Goal: Task Accomplishment & Management: Complete application form

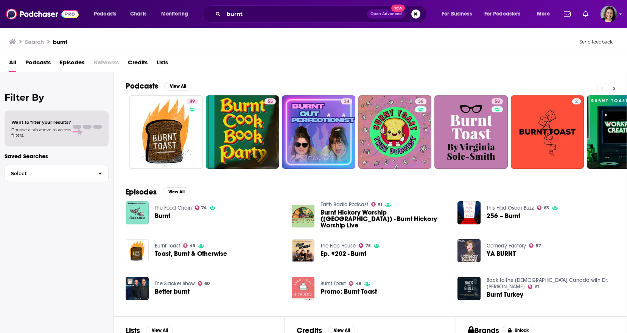
click at [615, 87] on icon at bounding box center [614, 88] width 3 height 5
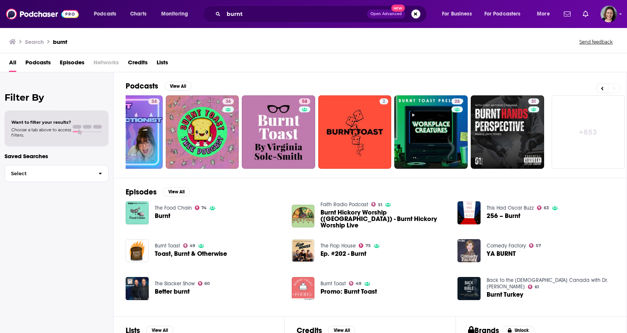
scroll to position [0, 194]
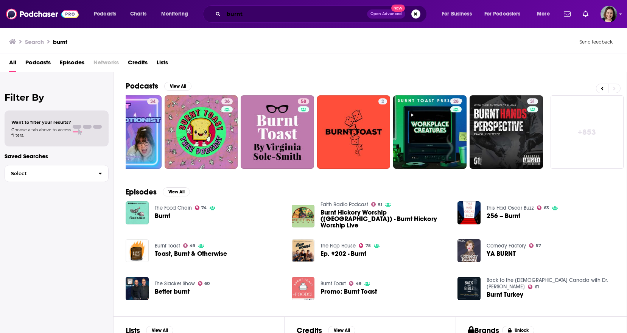
click at [286, 14] on input "burnt" at bounding box center [295, 14] width 143 height 12
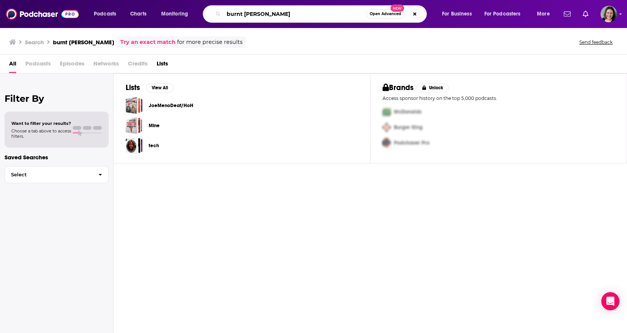
click at [298, 14] on input "burnt [PERSON_NAME]" at bounding box center [295, 14] width 143 height 12
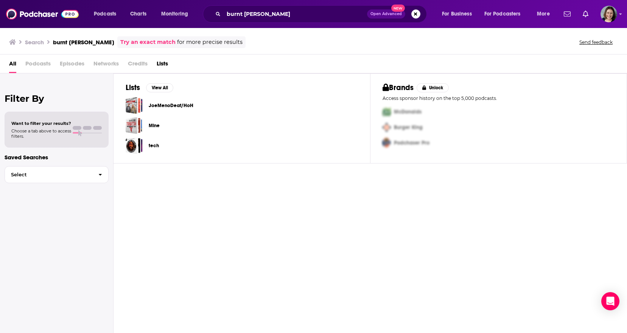
click at [33, 64] on span "Podcasts" at bounding box center [37, 66] width 25 height 16
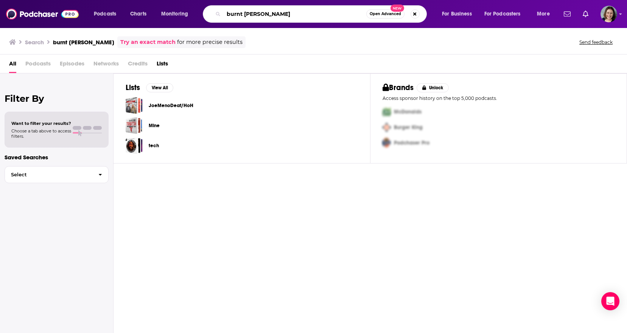
drag, startPoint x: 245, startPoint y: 14, endPoint x: 193, endPoint y: 14, distance: 51.5
click at [224, 14] on input "burnt [PERSON_NAME]" at bounding box center [295, 14] width 143 height 12
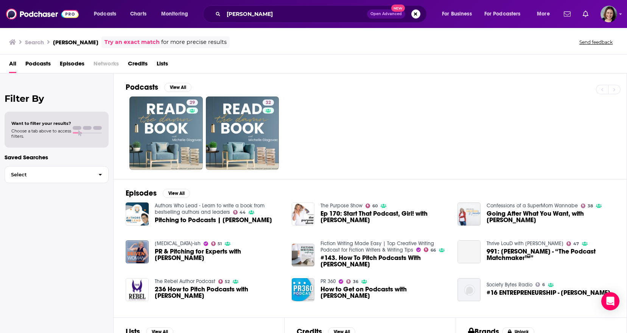
click at [29, 62] on span "Podcasts" at bounding box center [37, 66] width 25 height 16
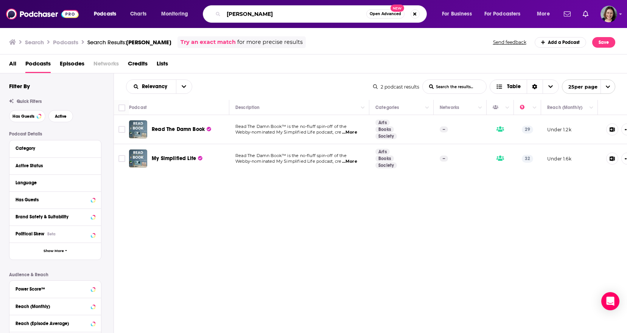
drag, startPoint x: 321, startPoint y: 17, endPoint x: 146, endPoint y: 16, distance: 174.9
click at [224, 16] on input "[PERSON_NAME]" at bounding box center [295, 14] width 143 height 12
type input "beyond the campaign"
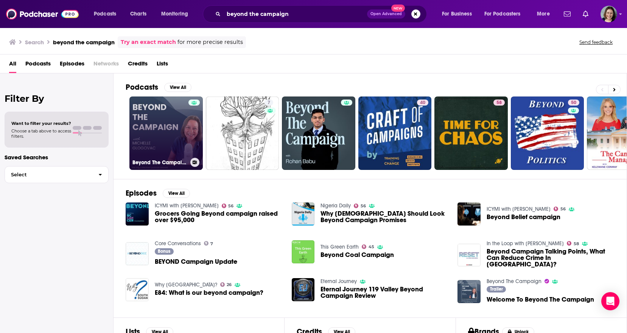
click at [165, 137] on link "Beyond The Campaign" at bounding box center [165, 133] width 73 height 73
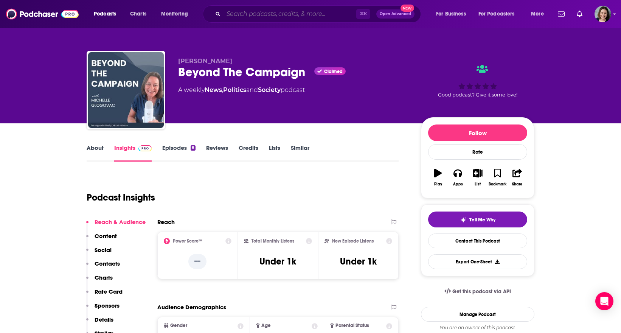
click at [273, 19] on input "Search podcasts, credits, & more..." at bounding box center [290, 14] width 133 height 12
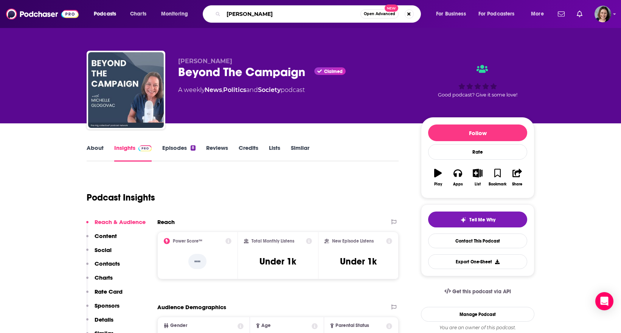
type input "[PERSON_NAME]"
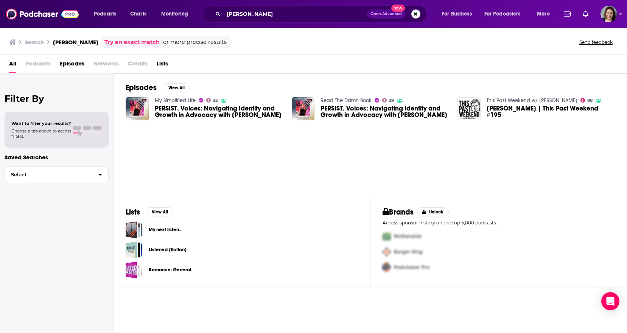
click at [44, 64] on span "Podcasts" at bounding box center [37, 66] width 25 height 16
click at [540, 14] on span "More" at bounding box center [543, 14] width 13 height 11
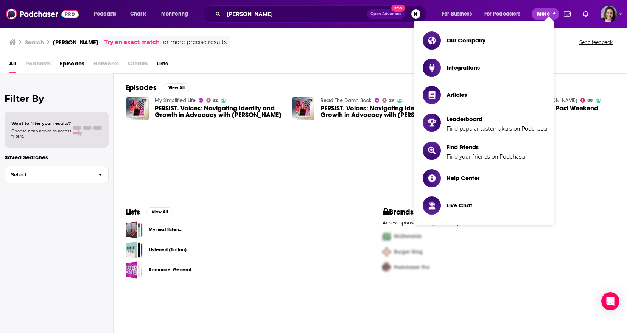
click at [540, 14] on span "More" at bounding box center [543, 14] width 13 height 11
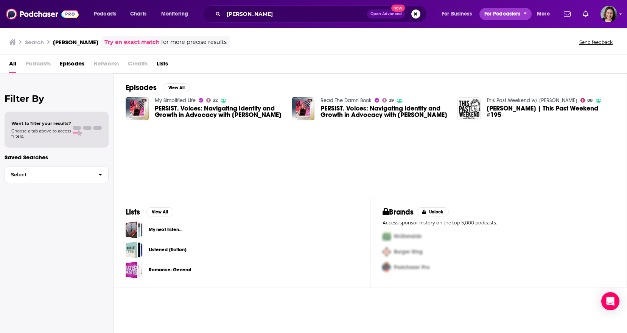
click at [509, 14] on span "For Podcasters" at bounding box center [502, 14] width 36 height 11
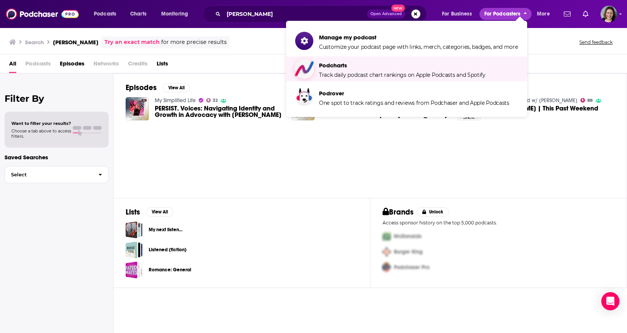
click at [483, 69] on span "Podcharts" at bounding box center [402, 65] width 167 height 7
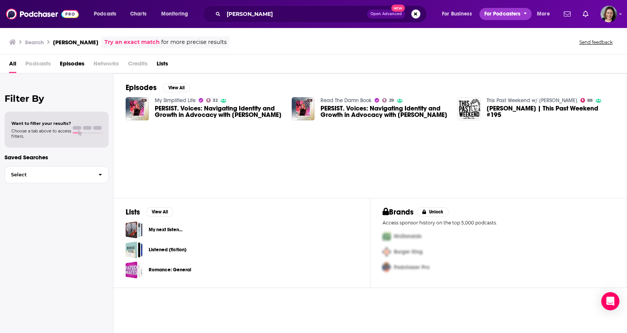
click at [491, 10] on span "For Podcasters" at bounding box center [502, 14] width 36 height 11
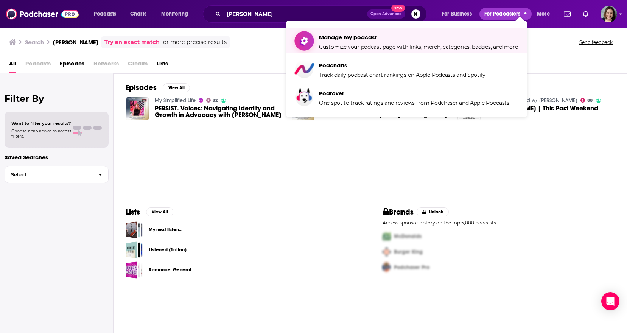
click at [462, 34] on span "Manage my podcast" at bounding box center [418, 37] width 199 height 7
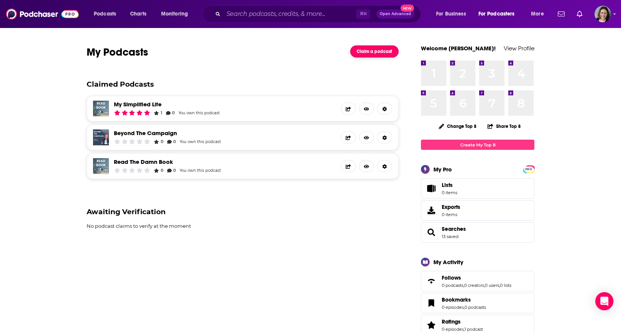
click at [367, 53] on link "Claim a podcast" at bounding box center [374, 51] width 48 height 12
click at [386, 13] on span "Open Advanced" at bounding box center [395, 14] width 31 height 4
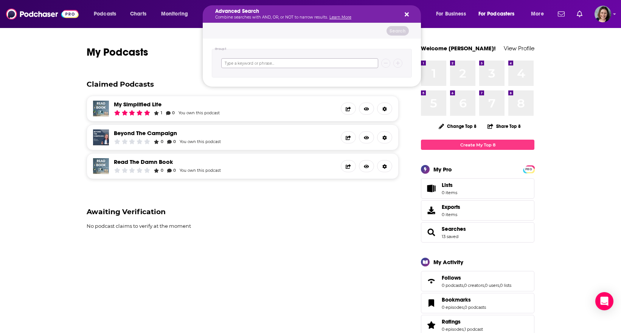
click at [312, 64] on input "Search podcasts, credits, & more..." at bounding box center [299, 63] width 157 height 10
type input "burtnt [PERSON_NAME]"
click at [405, 31] on button "Search" at bounding box center [398, 30] width 22 height 9
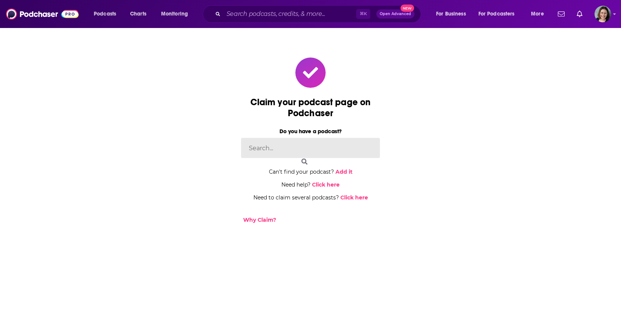
click at [325, 143] on input at bounding box center [310, 148] width 139 height 20
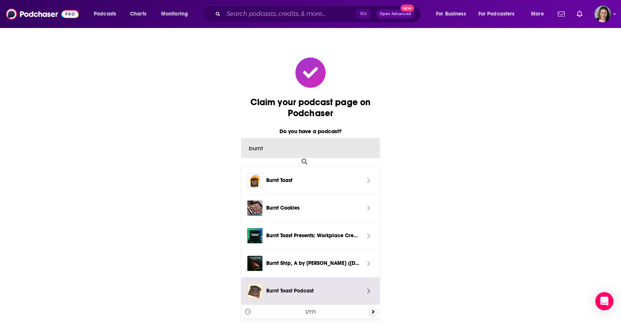
click at [375, 312] on div "Claim your podcast page on Podchaser Do you have a podcast? burnt Burnt Toast B…" at bounding box center [310, 193] width 621 height 333
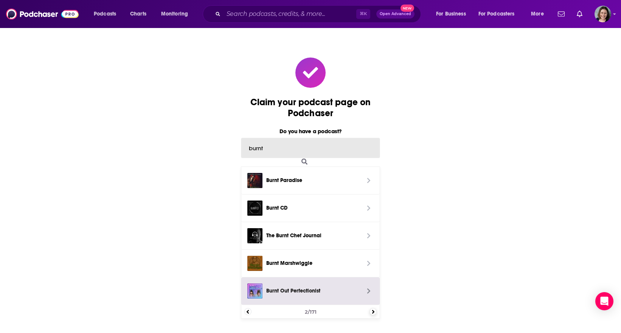
click at [375, 312] on div "Claim your podcast page on Podchaser Do you have a podcast? burnt Burnt Paradis…" at bounding box center [310, 193] width 621 height 333
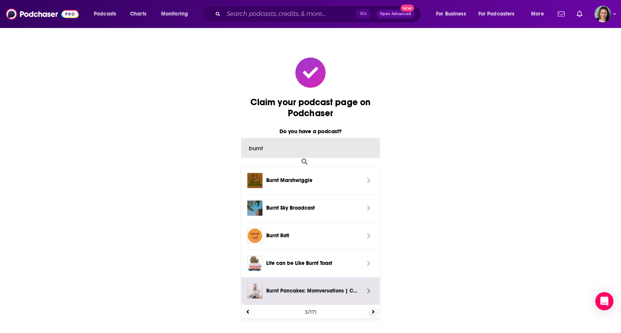
click at [375, 312] on div "Claim your podcast page on Podchaser Do you have a podcast? burnt Burnt Marshwi…" at bounding box center [310, 193] width 621 height 333
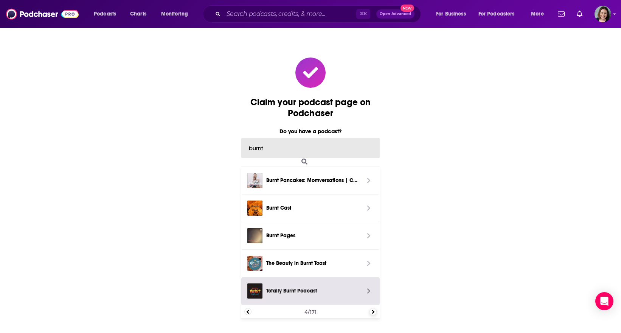
click at [375, 312] on div "Claim your podcast page on Podchaser Do you have a podcast? burnt Burnt Pancake…" at bounding box center [310, 193] width 621 height 333
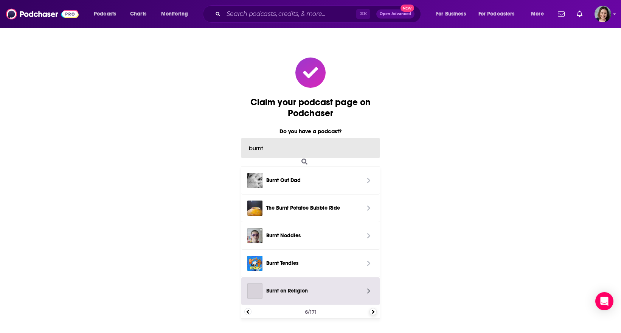
click at [375, 312] on div "Claim your podcast page on Podchaser Do you have a podcast? burnt Burnt Out Dad…" at bounding box center [310, 193] width 621 height 333
click at [375, 312] on div "Claim your podcast page on Podchaser Do you have a podcast? burnt Burnt Out Bur…" at bounding box center [310, 193] width 621 height 333
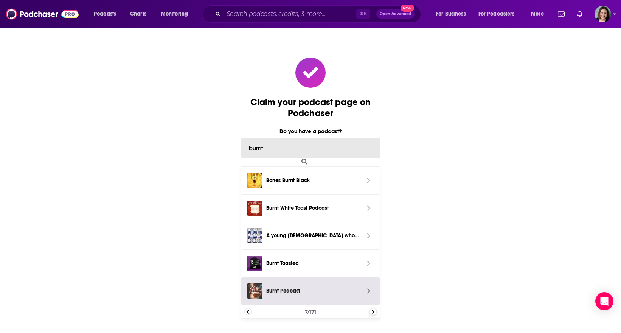
click at [375, 312] on div "Claim your podcast page on Podchaser Do you have a podcast? burnt Bones Burnt B…" at bounding box center [310, 193] width 621 height 333
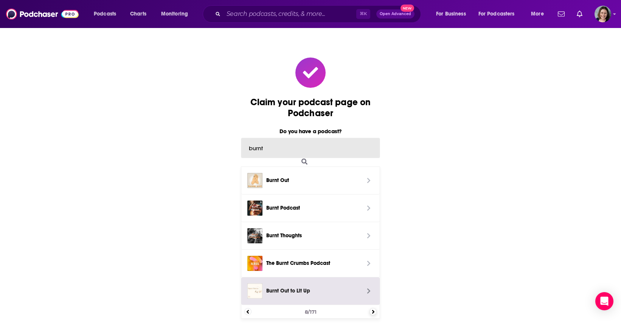
click at [375, 312] on div "Claim your podcast page on Podchaser Do you have a podcast? burnt Burnt Out Bur…" at bounding box center [310, 193] width 621 height 333
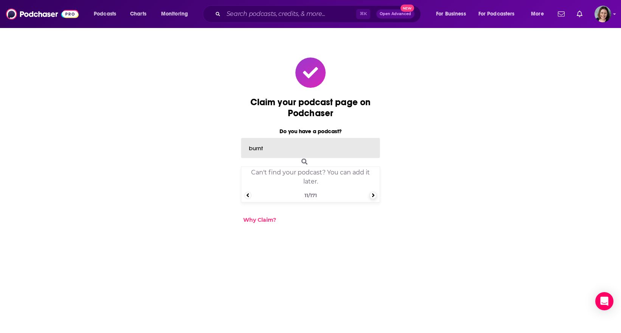
click at [375, 312] on div "Claim your podcast page on Podchaser Do you have a podcast? burnt Can't find yo…" at bounding box center [310, 193] width 621 height 333
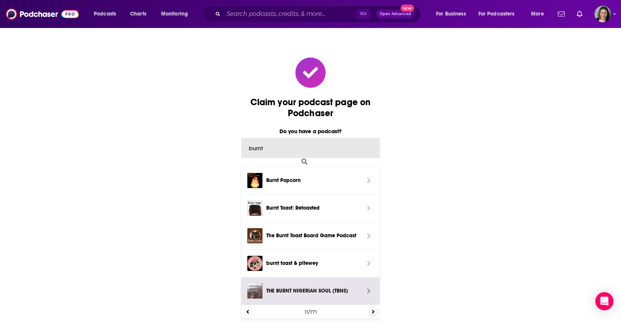
click at [375, 312] on div "Claim your podcast page on Podchaser Do you have a podcast? burnt Burnt Popcorn…" at bounding box center [310, 193] width 621 height 333
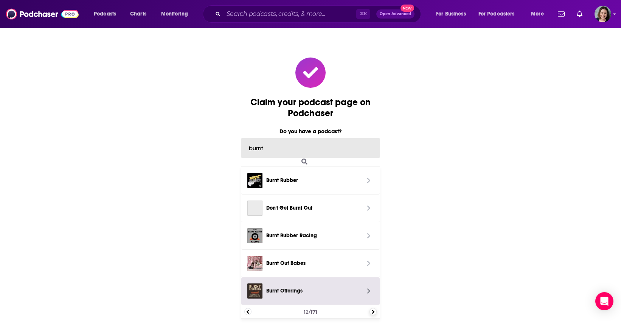
click at [375, 312] on div "Claim your podcast page on Podchaser Do you have a podcast? burnt Burnt Rubber …" at bounding box center [310, 193] width 621 height 333
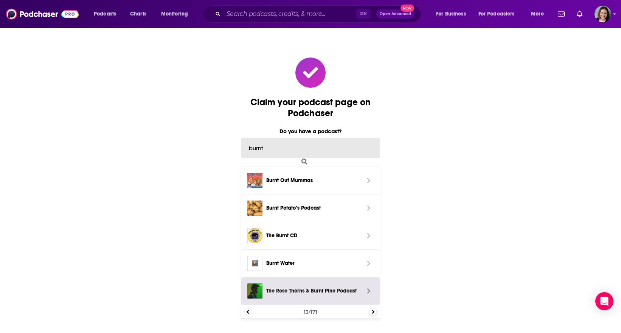
click at [375, 312] on div "Claim your podcast page on Podchaser Do you have a podcast? burnt Burnt Out Mum…" at bounding box center [310, 193] width 621 height 333
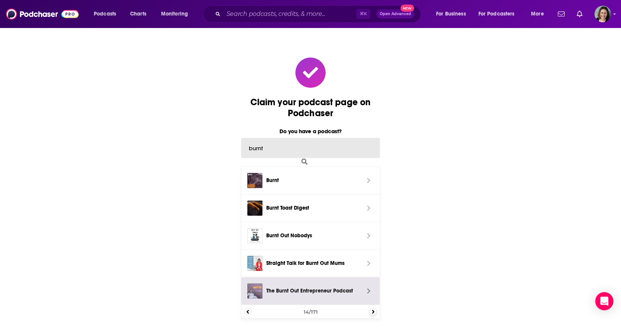
click at [375, 312] on div "Claim your podcast page on Podchaser Do you have a podcast? burnt Burnt Burnt T…" at bounding box center [310, 193] width 621 height 333
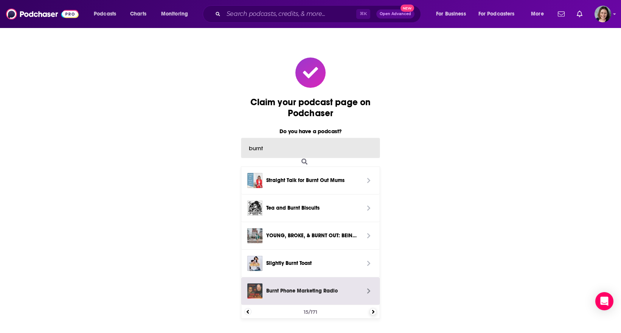
click at [375, 312] on div "Claim your podcast page on Podchaser Do you have a podcast? burnt Straight Talk…" at bounding box center [310, 193] width 621 height 333
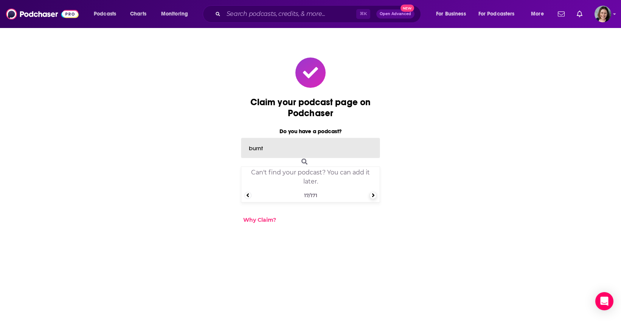
click at [375, 312] on div "Claim your podcast page on Podchaser Do you have a podcast? burnt Can't find yo…" at bounding box center [310, 193] width 621 height 333
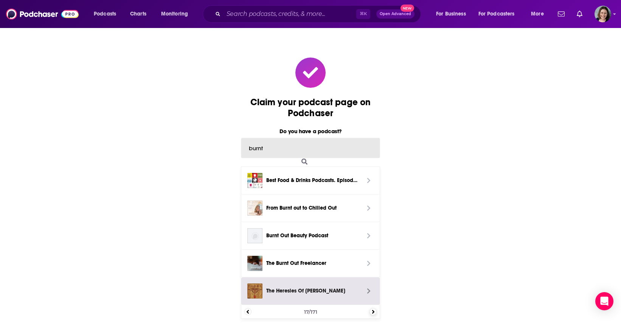
click at [375, 312] on div "Claim your podcast page on Podchaser Do you have a podcast? burnt Best Food & D…" at bounding box center [310, 193] width 621 height 333
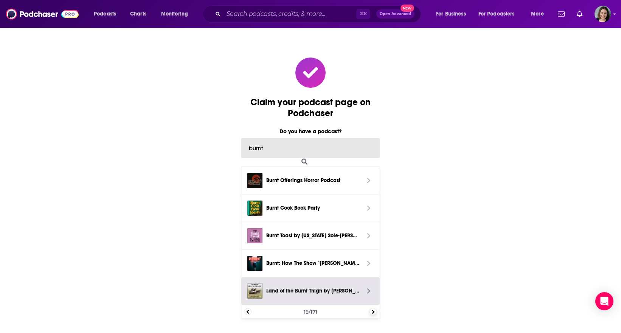
click at [375, 312] on div "Claim your podcast page on Podchaser Do you have a podcast? burnt Burnt Offerin…" at bounding box center [310, 193] width 621 height 333
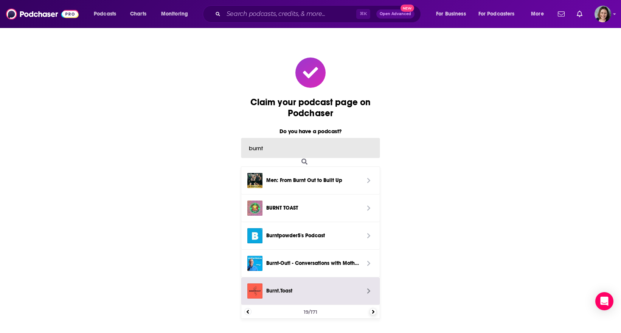
click at [375, 312] on div "Claim your podcast page on Podchaser Do you have a podcast? burnt Men: From Bur…" at bounding box center [310, 193] width 621 height 333
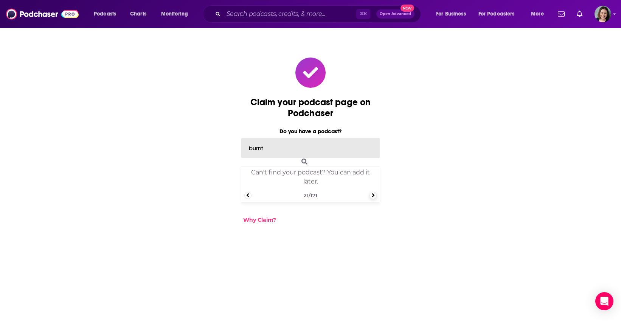
click at [375, 312] on div "Claim your podcast page on Podchaser Do you have a podcast? burnt Can't find yo…" at bounding box center [310, 193] width 621 height 333
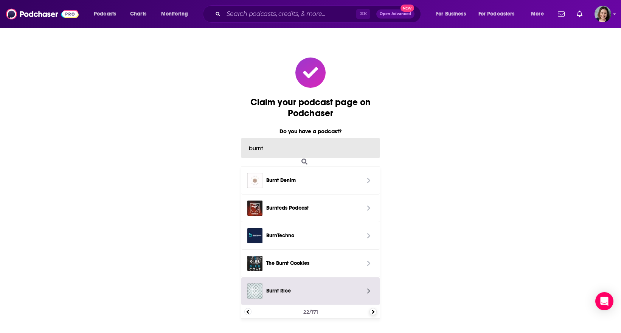
click at [375, 312] on div "Claim your podcast page on Podchaser Do you have a podcast? burnt Burnt Denim B…" at bounding box center [310, 193] width 621 height 333
click at [375, 312] on div "Claim your podcast page on Podchaser Do you have a podcast? burnt BurntToast Th…" at bounding box center [310, 193] width 621 height 333
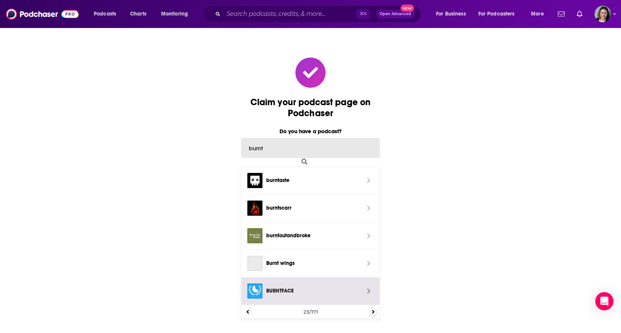
click at [375, 312] on div "Claim your podcast page on Podchaser Do you have a podcast? burnt burntaste bur…" at bounding box center [310, 193] width 621 height 333
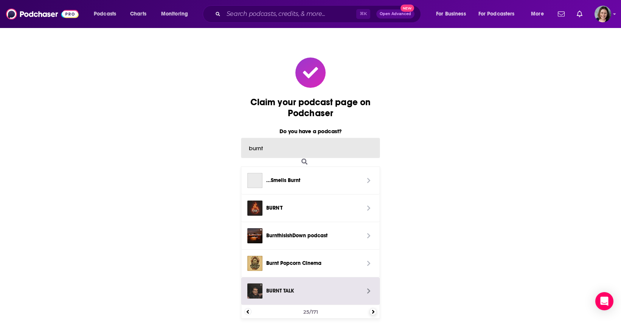
click at [375, 312] on div "Claim your podcast page on Podchaser Do you have a podcast? burnt ...Smells Bur…" at bounding box center [310, 193] width 621 height 333
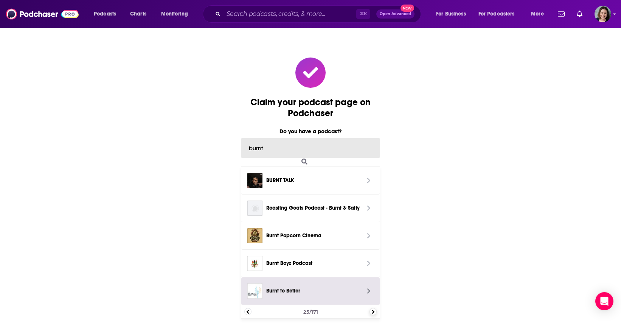
click at [375, 312] on div "Claim your podcast page on Podchaser Do you have a podcast? burnt BURNT TALK Ro…" at bounding box center [310, 193] width 621 height 333
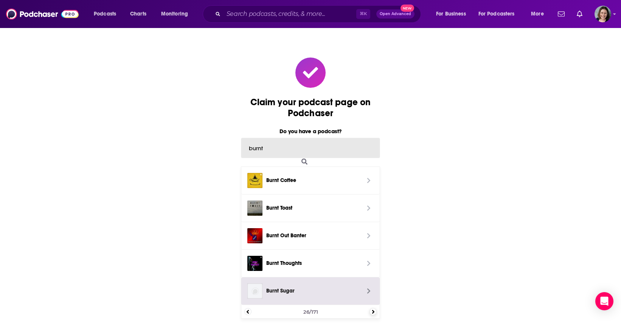
click at [375, 312] on div "Claim your podcast page on Podchaser Do you have a podcast? burnt Burnt Coffee …" at bounding box center [310, 193] width 621 height 333
click at [375, 312] on div "Claim your podcast page on Podchaser Do you have a podcast? burnt Burnt Nitrate…" at bounding box center [310, 193] width 621 height 333
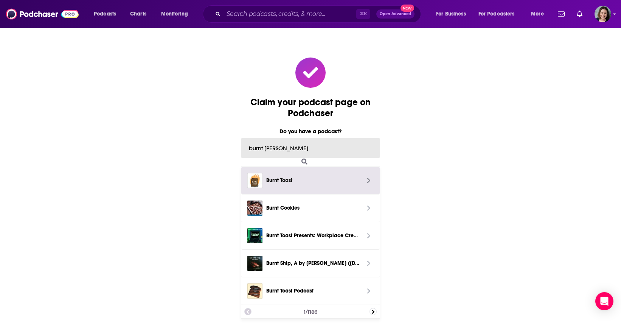
click at [265, 149] on input "burnt [PERSON_NAME]" at bounding box center [310, 148] width 139 height 20
drag, startPoint x: 265, startPoint y: 149, endPoint x: 243, endPoint y: 148, distance: 21.2
click at [243, 148] on input "burnt [PERSON_NAME]" at bounding box center [310, 148] width 139 height 20
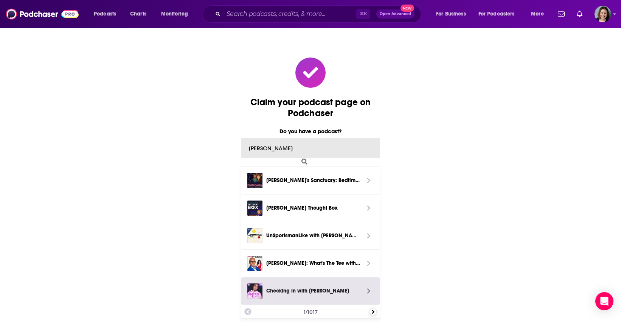
click at [372, 314] on div "Claim your podcast page on Podchaser Do you have a podcast? michelle glogovac M…" at bounding box center [310, 193] width 621 height 333
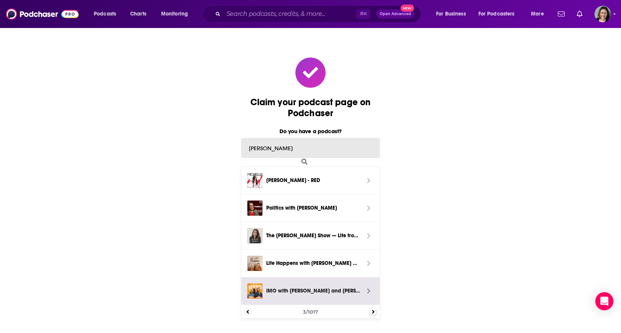
click at [372, 314] on div "Claim your podcast page on Podchaser Do you have a podcast? michelle glogovac M…" at bounding box center [310, 193] width 621 height 333
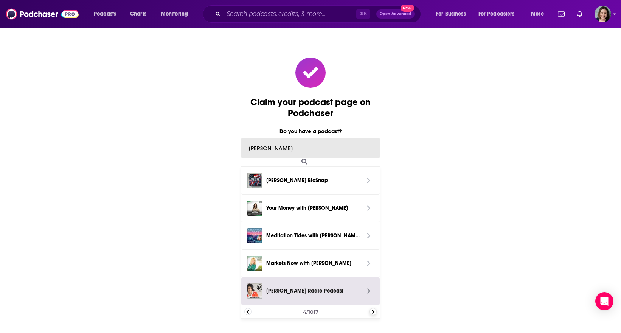
click at [372, 314] on div "Claim your podcast page on Podchaser Do you have a podcast? michelle glogovac M…" at bounding box center [310, 193] width 621 height 333
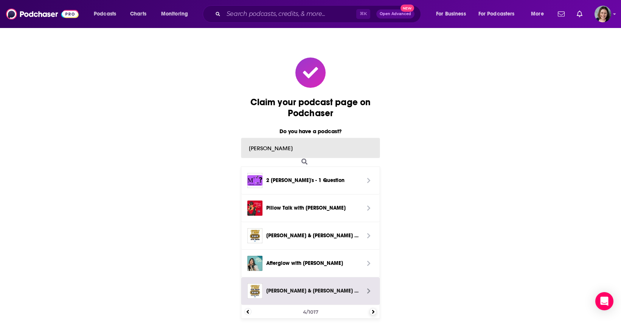
click at [372, 314] on div "Claim your podcast page on Podchaser Do you have a podcast? michelle glogovac 2…" at bounding box center [310, 193] width 621 height 333
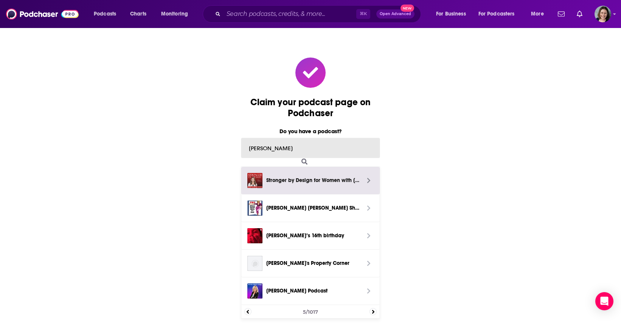
drag, startPoint x: 319, startPoint y: 150, endPoint x: 191, endPoint y: 149, distance: 127.9
click at [241, 149] on input "[PERSON_NAME]" at bounding box center [310, 148] width 139 height 20
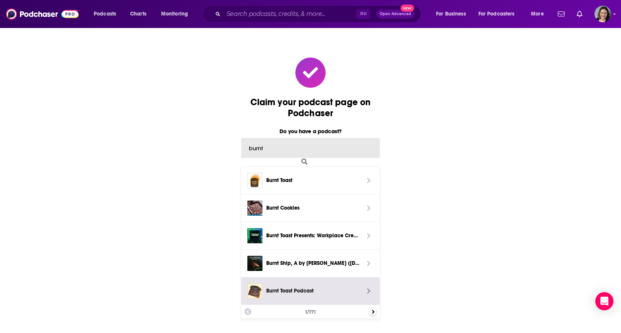
click at [373, 310] on div "Claim your podcast page on Podchaser Do you have a podcast? burnt Burnt Toast B…" at bounding box center [310, 193] width 621 height 333
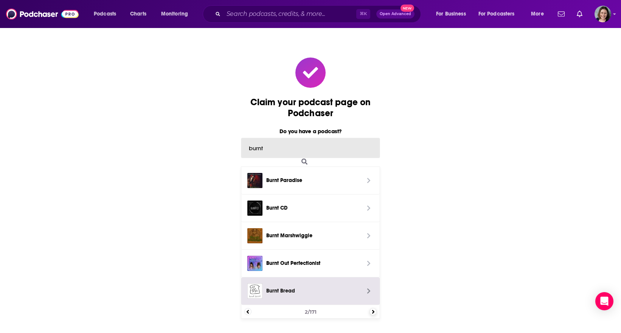
click at [373, 310] on div "Claim your podcast page on Podchaser Do you have a podcast? burnt Burnt Paradis…" at bounding box center [310, 193] width 621 height 333
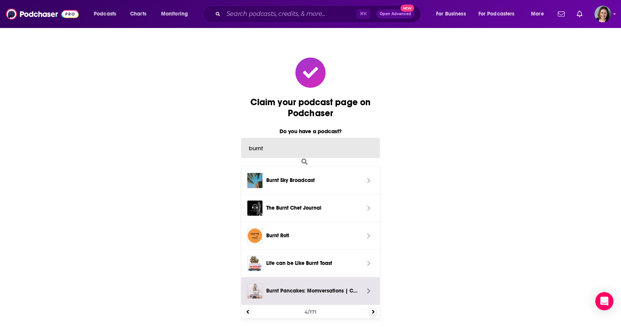
click at [373, 310] on div "Claim your podcast page on Podchaser Do you have a podcast? burnt Burnt Sky Bro…" at bounding box center [310, 193] width 621 height 333
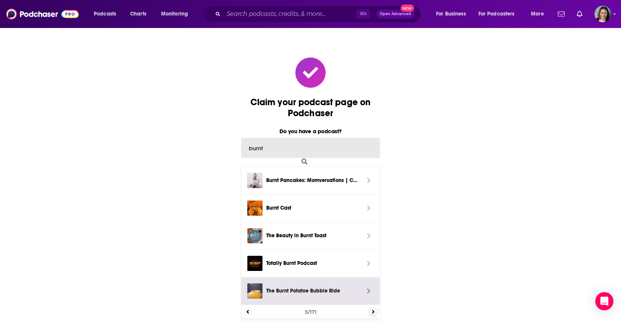
click at [373, 310] on div "Claim your podcast page on Podchaser Do you have a podcast? burnt Burnt Pancake…" at bounding box center [310, 193] width 621 height 333
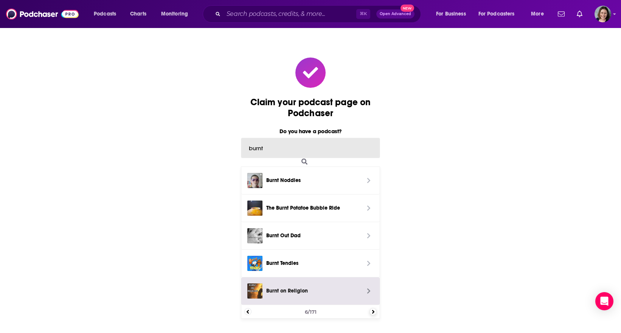
click at [373, 310] on div "Claim your podcast page on Podchaser Do you have a podcast? burnt Burnt Noddles…" at bounding box center [310, 193] width 621 height 333
click at [373, 310] on div "Claim your podcast page on Podchaser Do you have a podcast? burnt Burnt Popcorn…" at bounding box center [310, 193] width 621 height 333
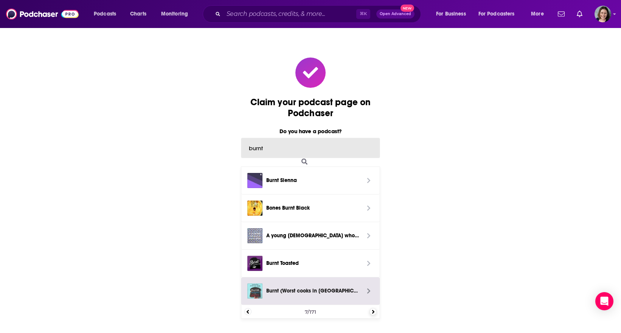
click at [373, 310] on div "Claim your podcast page on Podchaser Do you have a podcast? burnt Burnt Sienna …" at bounding box center [310, 193] width 621 height 333
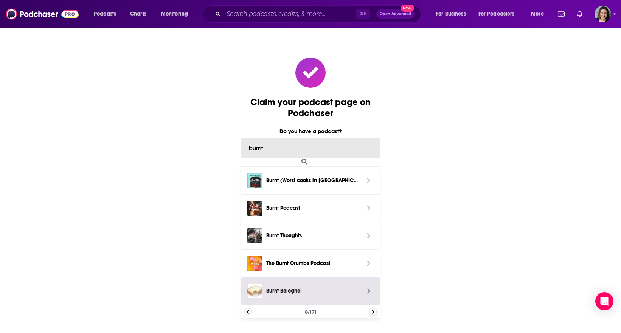
click at [373, 310] on div "Claim your podcast page on Podchaser Do you have a podcast? burnt Burnt (Worst …" at bounding box center [310, 193] width 621 height 333
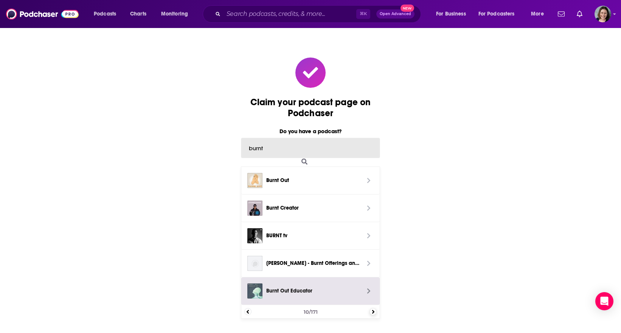
click at [373, 310] on div "Claim your podcast page on Podchaser Do you have a podcast? burnt Burnt Out Bur…" at bounding box center [310, 193] width 621 height 333
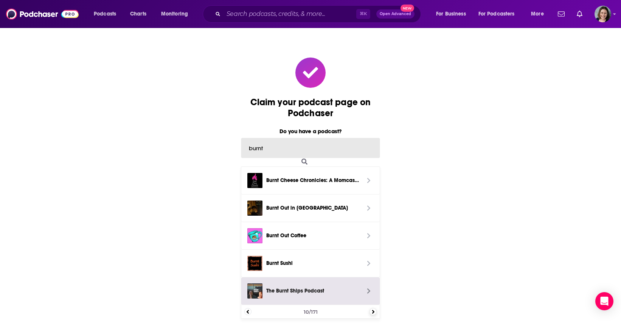
click at [373, 310] on div "Claim your podcast page on Podchaser Do you have a podcast? burnt Burnt Cheese …" at bounding box center [310, 193] width 621 height 333
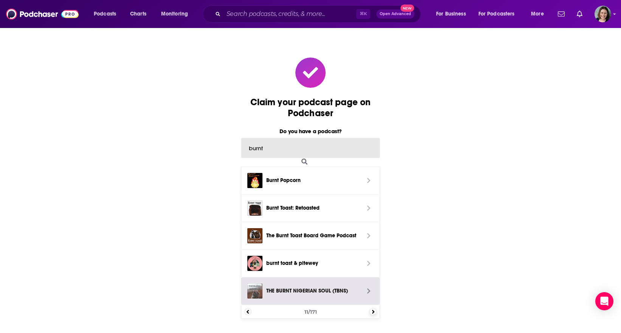
click at [373, 310] on div "Claim your podcast page on Podchaser Do you have a podcast? burnt Burnt Popcorn…" at bounding box center [310, 193] width 621 height 333
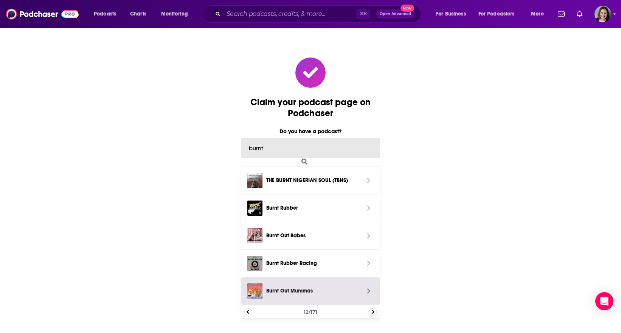
click at [373, 310] on div "Claim your podcast page on Podchaser Do you have a podcast? burnt THE BURNT NIG…" at bounding box center [310, 193] width 621 height 333
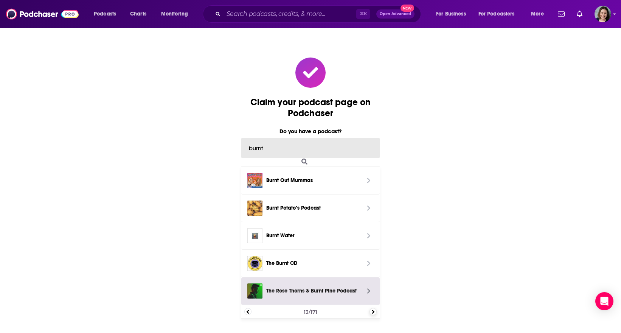
click at [373, 310] on div "Claim your podcast page on Podchaser Do you have a podcast? burnt Burnt Out Mum…" at bounding box center [310, 193] width 621 height 333
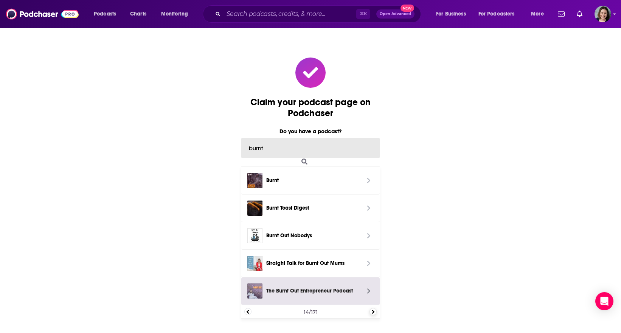
click at [373, 310] on div "Claim your podcast page on Podchaser Do you have a podcast? burnt Burnt Burnt T…" at bounding box center [310, 193] width 621 height 333
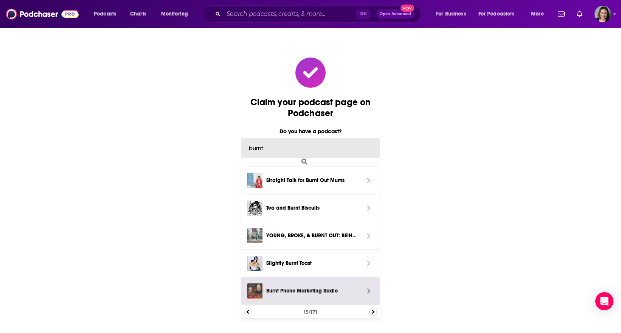
click at [373, 310] on div "Claim your podcast page on Podchaser Do you have a podcast? burnt Straight Talk…" at bounding box center [310, 193] width 621 height 333
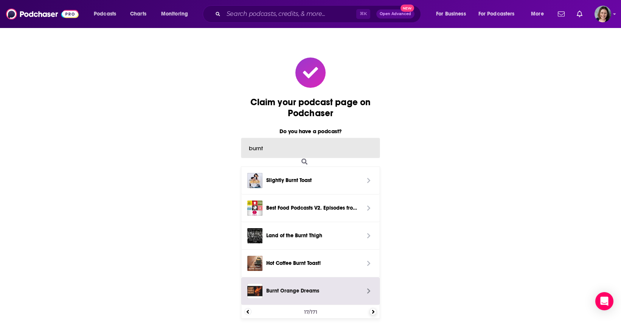
click at [373, 310] on div "Claim your podcast page on Podchaser Do you have a podcast? burnt Slightly Burn…" at bounding box center [310, 193] width 621 height 333
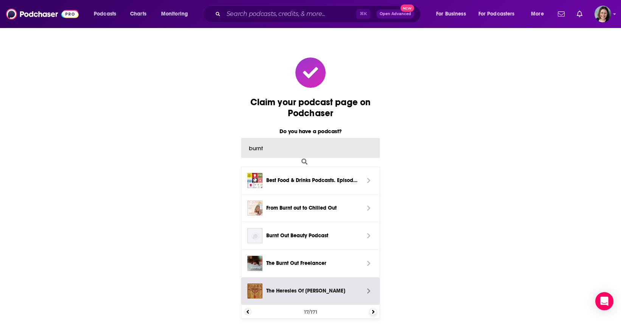
click at [373, 310] on div "Claim your podcast page on Podchaser Do you have a podcast? burnt Best Food & D…" at bounding box center [310, 193] width 621 height 333
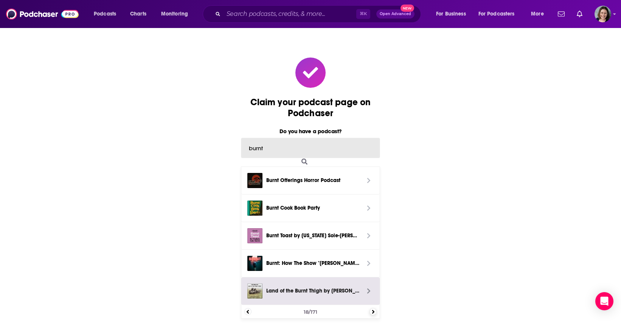
click at [373, 310] on div "Claim your podcast page on Podchaser Do you have a podcast? burnt Burnt Offerin…" at bounding box center [310, 193] width 621 height 333
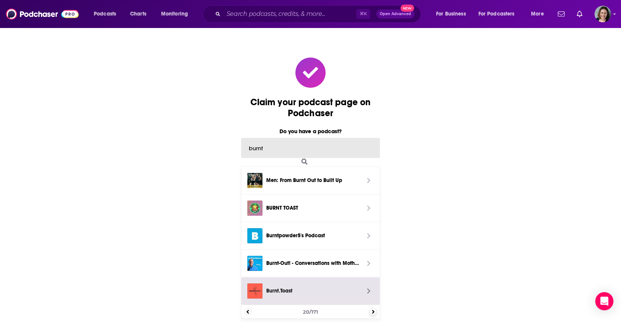
click at [373, 310] on div "Claim your podcast page on Podchaser Do you have a podcast? burnt Men: From Bur…" at bounding box center [310, 193] width 621 height 333
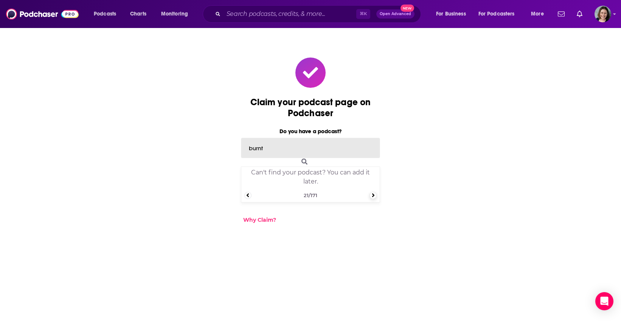
click at [373, 310] on div "Claim your podcast page on Podchaser Do you have a podcast? burnt Can't find yo…" at bounding box center [310, 193] width 621 height 333
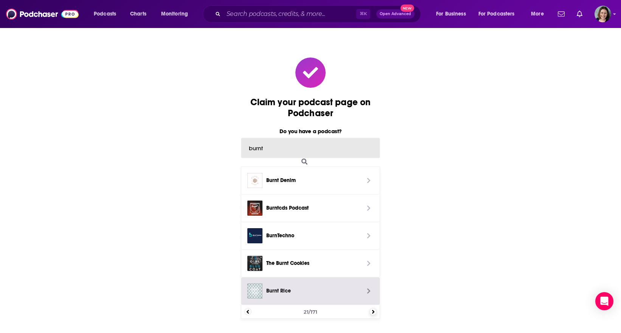
click at [373, 310] on div "Claim your podcast page on Podchaser Do you have a podcast? burnt Burnt Denim B…" at bounding box center [310, 193] width 621 height 333
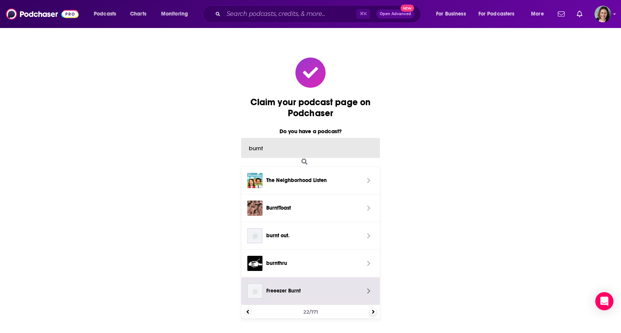
click at [373, 310] on div "Claim your podcast page on Podchaser Do you have a podcast? burnt The Neighborh…" at bounding box center [310, 193] width 621 height 333
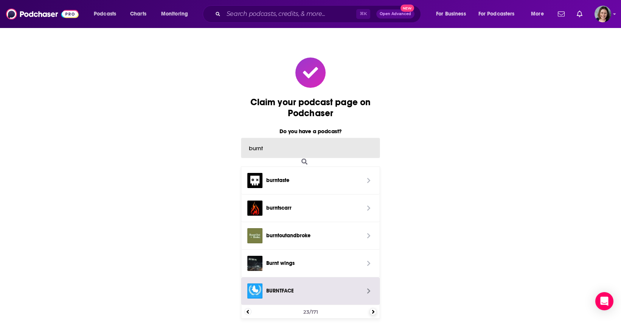
click at [373, 310] on div "Claim your podcast page on Podchaser Do you have a podcast? burnt burntaste bur…" at bounding box center [310, 193] width 621 height 333
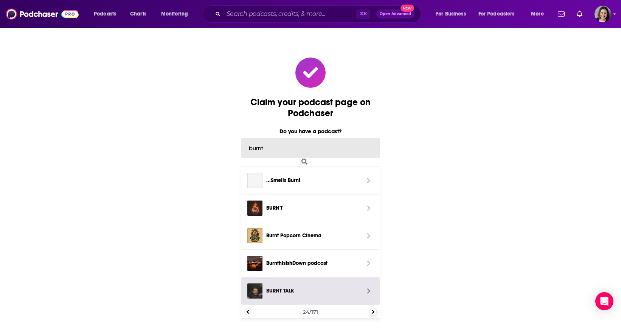
click at [373, 310] on div "Claim your podcast page on Podchaser Do you have a podcast? burnt ...Smells Bur…" at bounding box center [310, 193] width 621 height 333
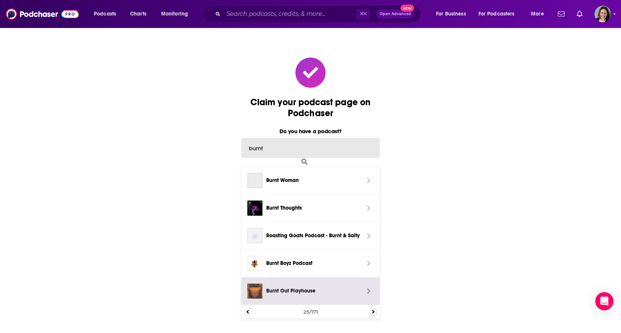
click at [373, 310] on div "Claim your podcast page on Podchaser Do you have a podcast? burnt Burnt Woman B…" at bounding box center [310, 193] width 621 height 333
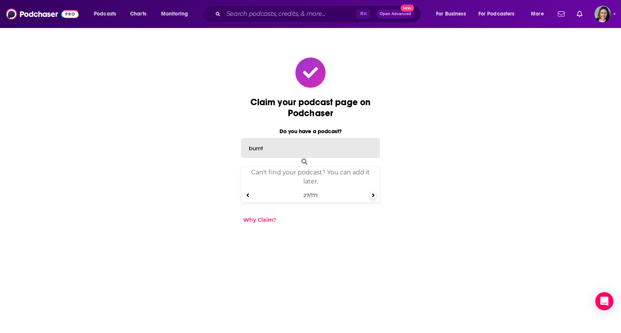
click at [373, 310] on div "Claim your podcast page on Podchaser Do you have a podcast? burnt Can't find yo…" at bounding box center [310, 193] width 621 height 333
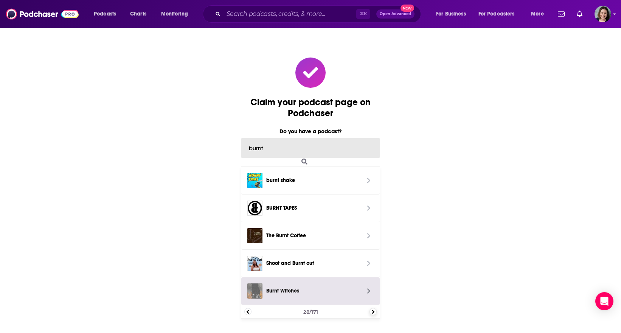
click at [373, 310] on div "Claim your podcast page on Podchaser Do you have a podcast? burnt burnt shake B…" at bounding box center [310, 193] width 621 height 333
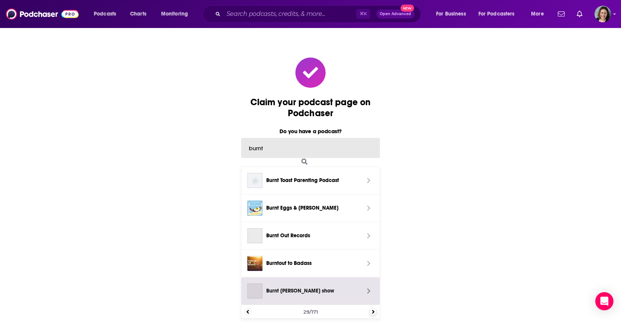
click at [373, 310] on div "Claim your podcast page on Podchaser Do you have a podcast? burnt Burnt Toast P…" at bounding box center [310, 193] width 621 height 333
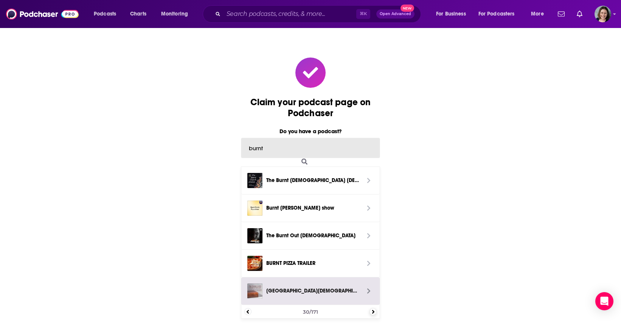
click at [373, 310] on div "Claim your podcast page on Podchaser Do you have a podcast? burnt The Burnt Chu…" at bounding box center [310, 193] width 621 height 333
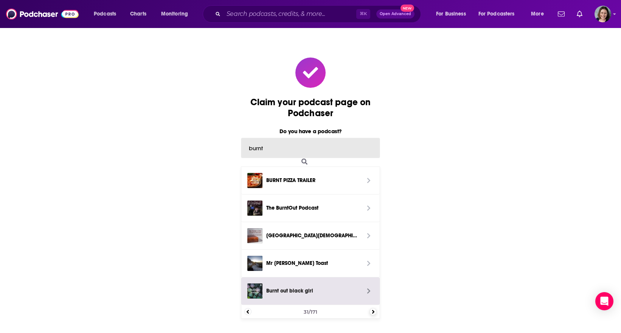
click at [373, 310] on div "Claim your podcast page on Podchaser Do you have a podcast? burnt BURNT PIZZA T…" at bounding box center [310, 193] width 621 height 333
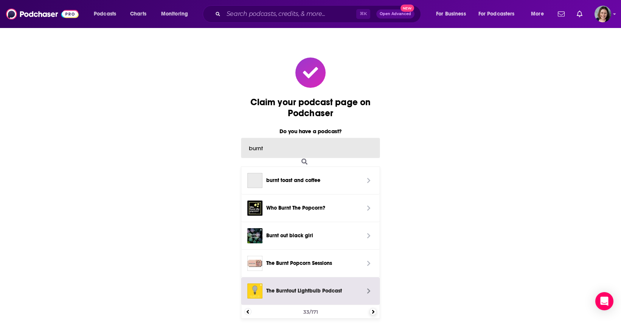
click at [373, 310] on div "Claim your podcast page on Podchaser Do you have a podcast? burnt burnt toast a…" at bounding box center [310, 193] width 621 height 333
click at [373, 310] on div "Claim your podcast page on Podchaser Do you have a podcast? burnt Burnt and Raw…" at bounding box center [310, 193] width 621 height 333
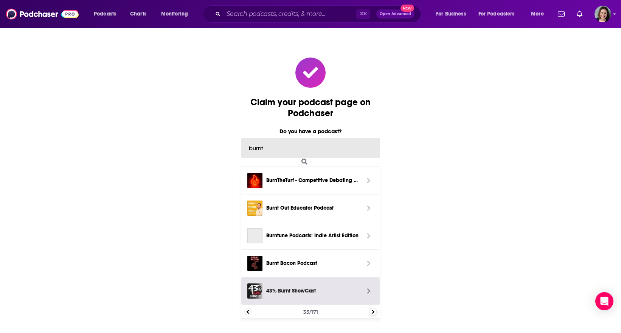
click at [373, 310] on div "Claim your podcast page on Podchaser Do you have a podcast? burnt BurnTheTurf -…" at bounding box center [310, 193] width 621 height 333
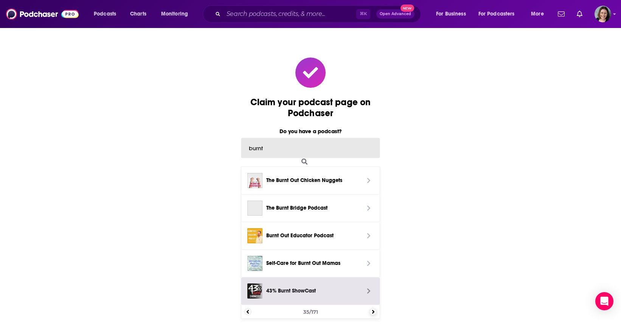
click at [373, 310] on div "Claim your podcast page on Podchaser Do you have a podcast? burnt The Burnt Out…" at bounding box center [310, 193] width 621 height 333
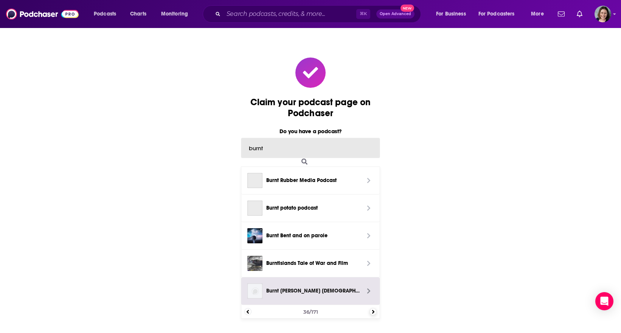
click at [373, 310] on div "Claim your podcast page on Podchaser Do you have a podcast? burnt Burnt Rubber …" at bounding box center [310, 193] width 621 height 333
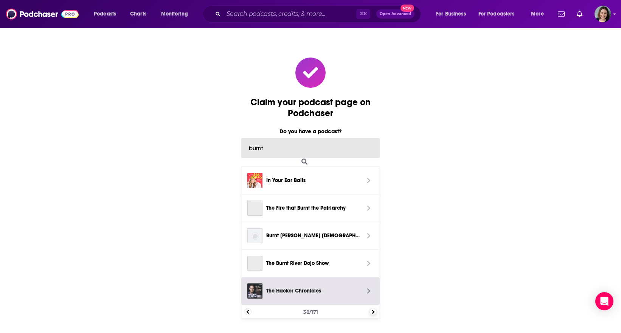
click at [373, 310] on div "Claim your podcast page on Podchaser Do you have a podcast? burnt In Your Ear B…" at bounding box center [310, 193] width 621 height 333
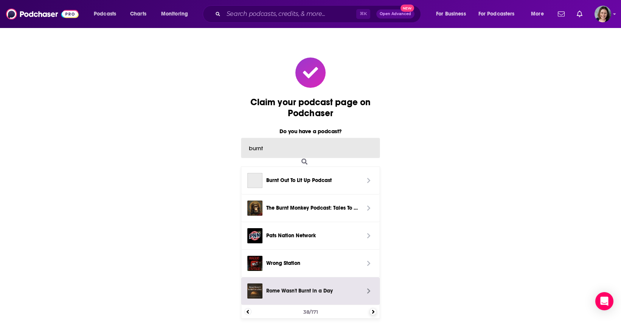
click at [373, 310] on div "Claim your podcast page on Podchaser Do you have a podcast? burnt Burnt Out To …" at bounding box center [310, 193] width 621 height 333
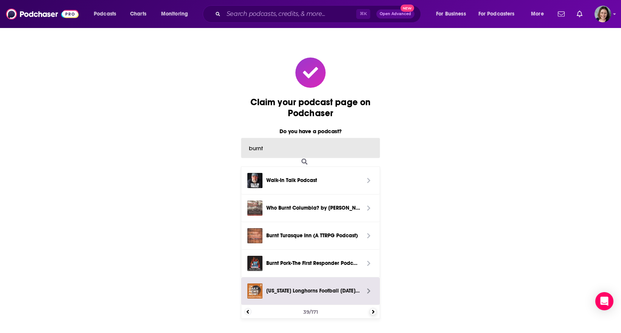
click at [373, 310] on div "Claim your podcast page on Podchaser Do you have a podcast? burnt Walk-In Talk …" at bounding box center [310, 193] width 621 height 333
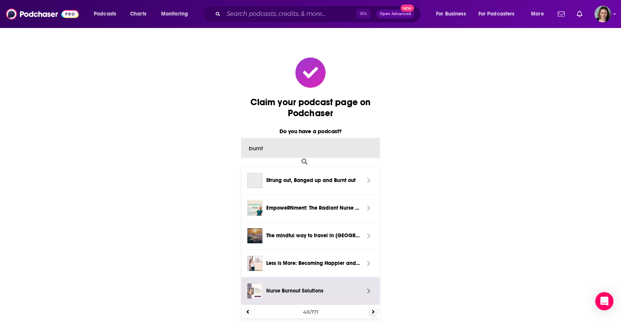
click at [373, 310] on div "Claim your podcast page on Podchaser Do you have a podcast? burnt Strung out, B…" at bounding box center [310, 193] width 621 height 333
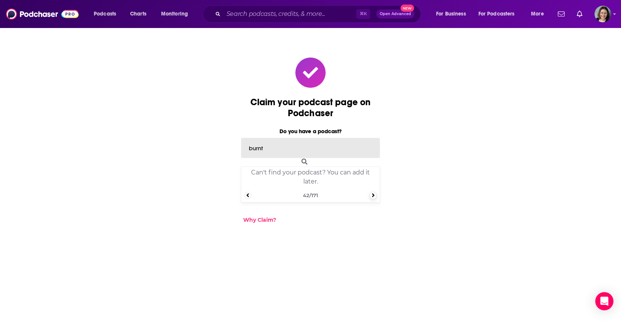
click at [373, 310] on div "Claim your podcast page on Podchaser Do you have a podcast? burnt Can't find yo…" at bounding box center [310, 193] width 621 height 333
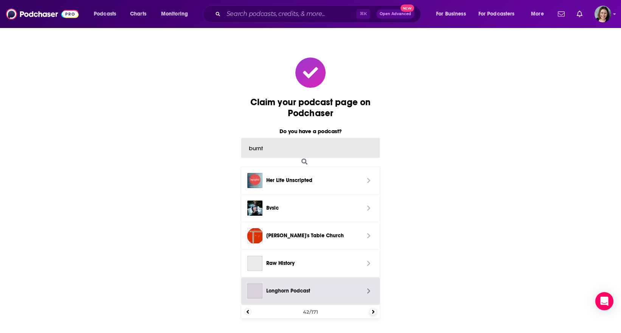
click at [373, 310] on div "Claim your podcast page on Podchaser Do you have a podcast? burnt Her Life Unsc…" at bounding box center [310, 193] width 621 height 333
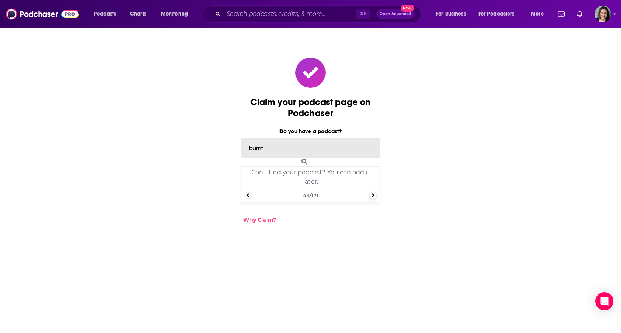
click at [373, 310] on div "Claim your podcast page on Podchaser Do you have a podcast? burnt Can't find yo…" at bounding box center [310, 193] width 621 height 333
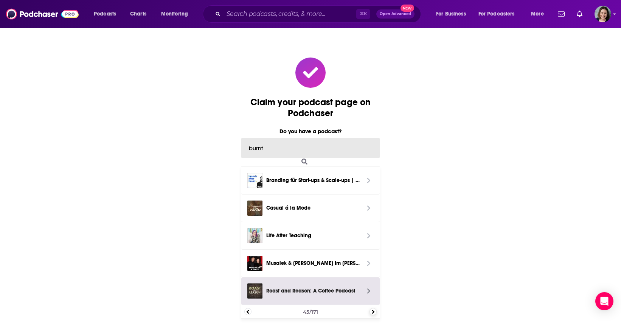
click at [373, 310] on div "Claim your podcast page on Podchaser Do you have a podcast? burnt Branding für …" at bounding box center [310, 193] width 621 height 333
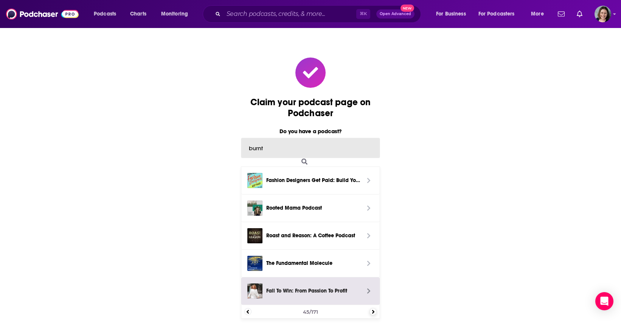
click at [373, 310] on div "Claim your podcast page on Podchaser Do you have a podcast? burnt Fashion Desig…" at bounding box center [310, 193] width 621 height 333
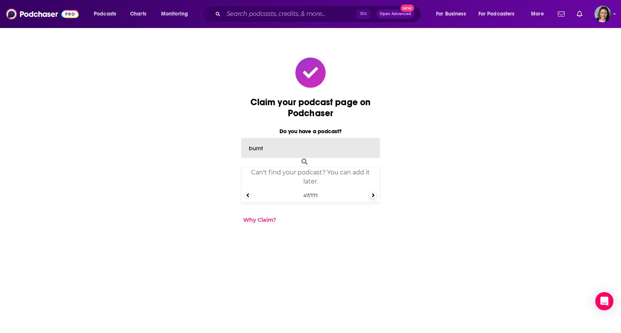
click at [373, 310] on div "Claim your podcast page on Podchaser Do you have a podcast? burnt Can't find yo…" at bounding box center [310, 193] width 621 height 333
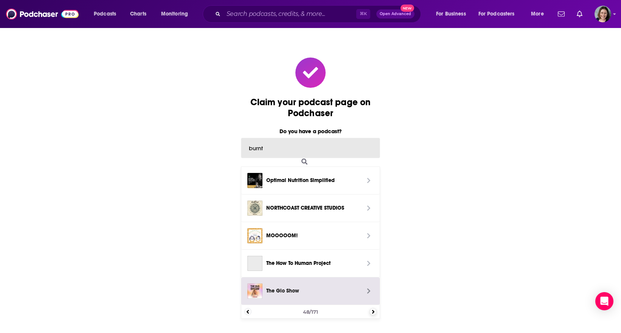
click at [373, 310] on div "Claim your podcast page on Podchaser Do you have a podcast? burnt Optimal Nutri…" at bounding box center [310, 193] width 621 height 333
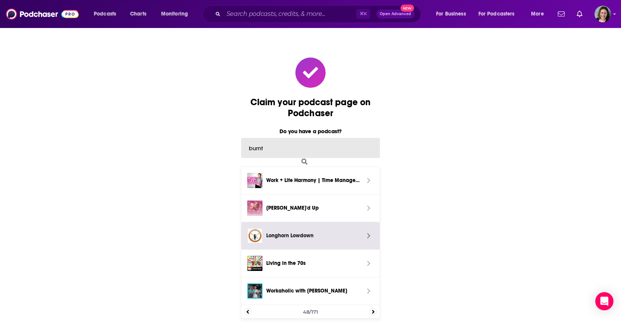
type input "burnt"
